Goal: Information Seeking & Learning: Find specific page/section

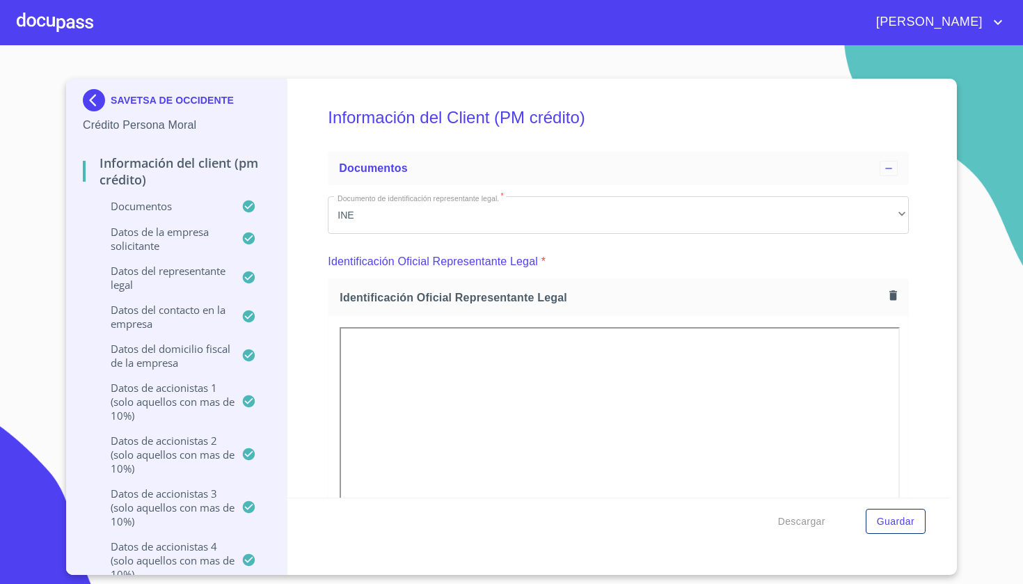
click at [75, 16] on div at bounding box center [55, 22] width 77 height 45
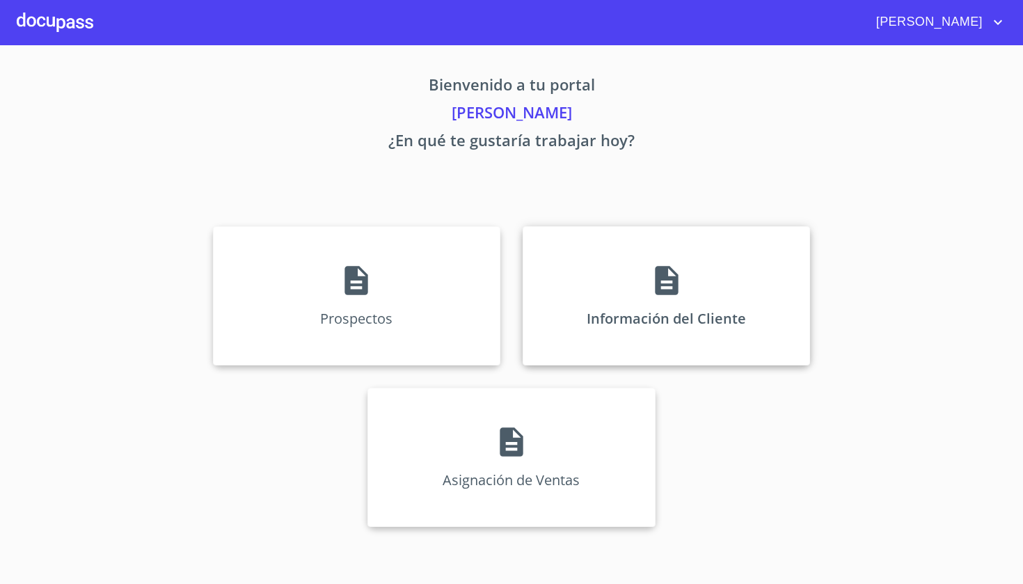
click at [691, 315] on p "Información del Cliente" at bounding box center [666, 318] width 159 height 19
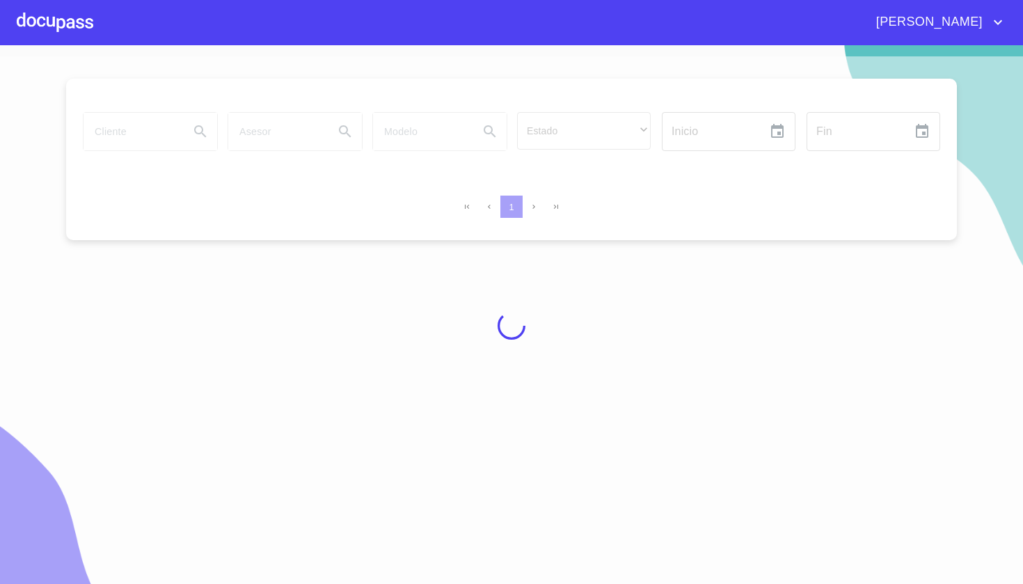
click at [126, 134] on div at bounding box center [511, 325] width 1023 height 539
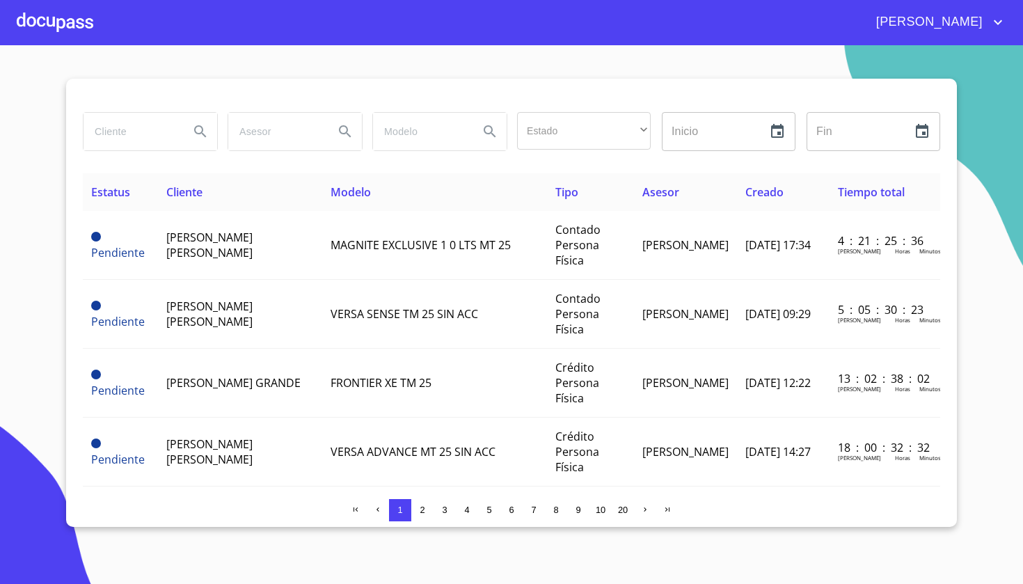
click at [126, 134] on input "search" at bounding box center [131, 132] width 95 height 38
type input "m"
type input "[PERSON_NAME]"
click at [200, 134] on icon "Search" at bounding box center [200, 131] width 12 height 12
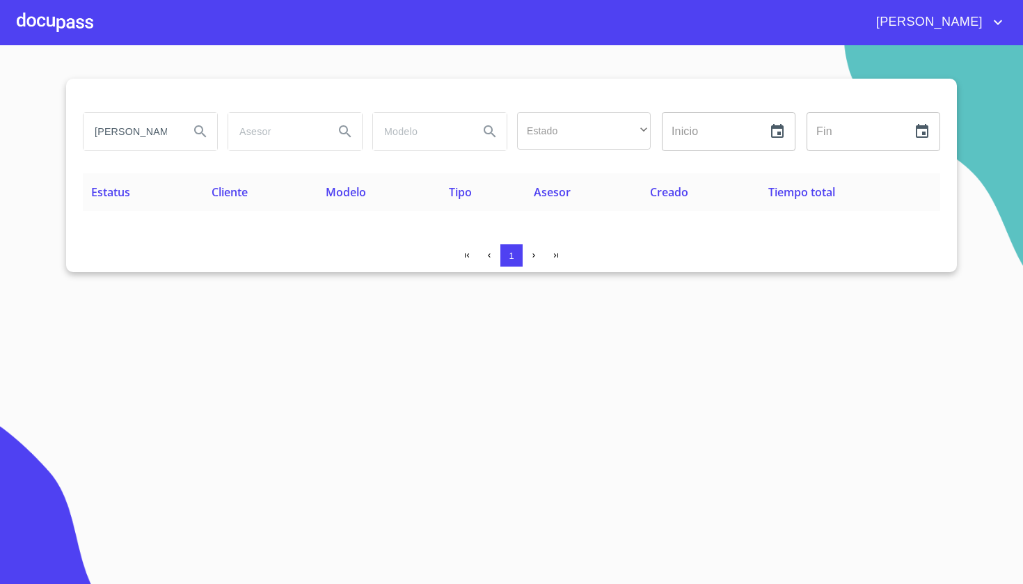
click at [172, 136] on input "[PERSON_NAME]" at bounding box center [131, 132] width 95 height 38
click at [201, 129] on icon "Search" at bounding box center [200, 131] width 17 height 17
